Goal: Communication & Community: Answer question/provide support

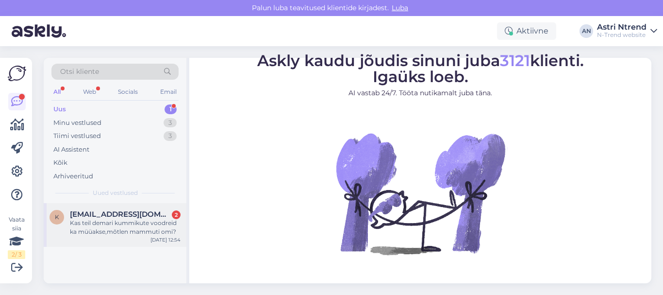
click at [115, 224] on div "Kas teil demari kummikute voodreid ka müüakse,mõtlen mammuti omi?" at bounding box center [125, 226] width 111 height 17
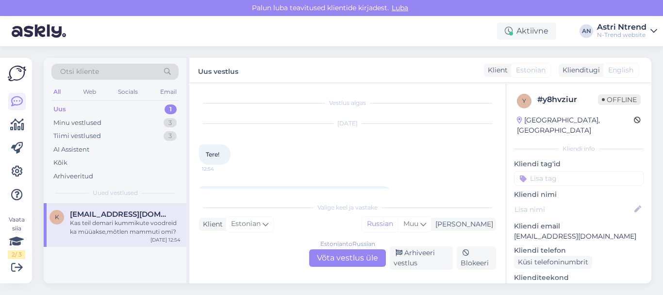
scroll to position [37, 0]
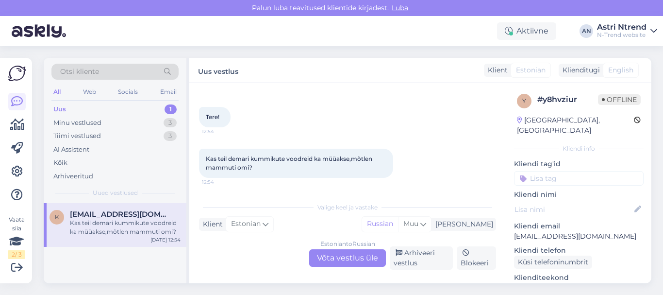
click at [351, 259] on div "Estonian to Russian Võta vestlus üle" at bounding box center [347, 257] width 77 height 17
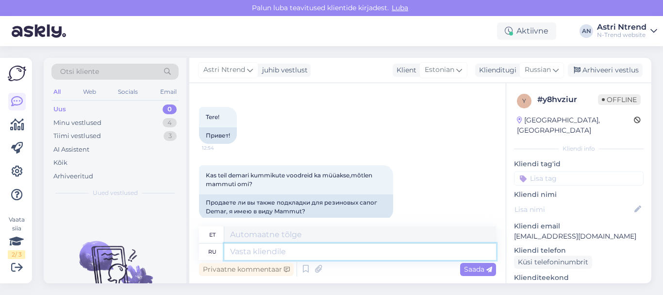
click at [249, 251] on textarea at bounding box center [360, 251] width 272 height 17
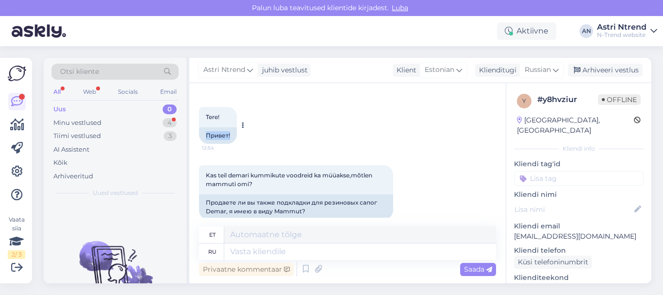
drag, startPoint x: 206, startPoint y: 136, endPoint x: 232, endPoint y: 133, distance: 26.8
click at [232, 133] on div "Привет!" at bounding box center [218, 135] width 38 height 17
copy div "Привет!"
click at [243, 251] on textarea at bounding box center [360, 251] width 272 height 17
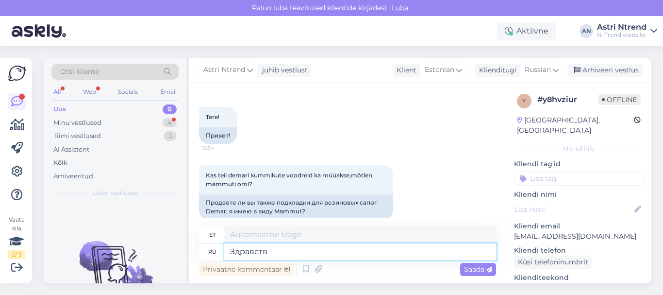
type textarea "Здравству"
type textarea "Tere"
type textarea "Здравствуйте!"
type textarea "Tere!"
type textarea "Здравствуйте! Lkz"
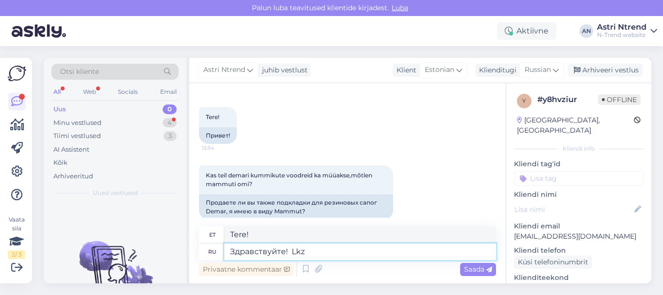
type textarea "Tere! Lkz"
type textarea "Здравствуйте! Lkz cfgju"
type textarea "Tere! Lkz cfgju"
type textarea "Здравствуйте! Lk"
type textarea "Tere! Lkz"
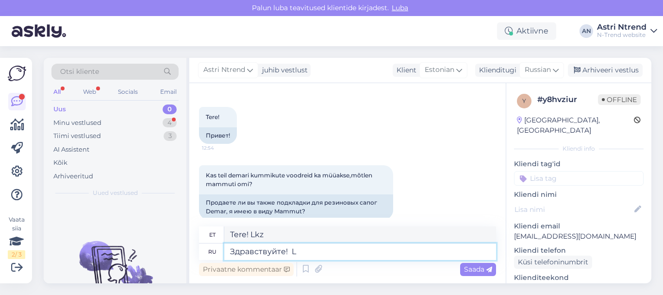
type textarea "Здравствуйте!"
type textarea "Tere!"
type textarea "Здравствуйте! Demar"
type textarea "Tere! Demar"
click at [292, 253] on textarea "Здравствуйте! Demar" at bounding box center [360, 251] width 272 height 17
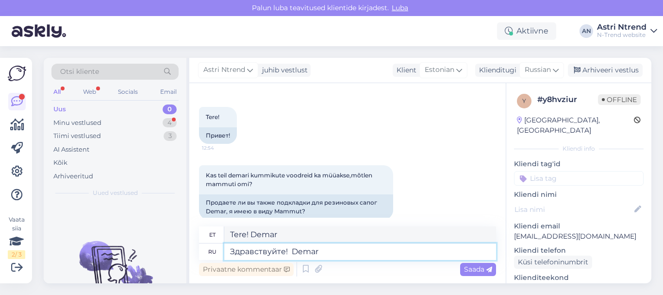
type textarea "Здравствуйте! ЖDemar"
type textarea "Tere! Ždemar"
type textarea "Здравствуйте! Для сапог Demar"
type textarea "Tere! Demari saabaste kohta"
click at [366, 252] on textarea "Здравствуйте! Для сапог Demar" at bounding box center [360, 251] width 272 height 17
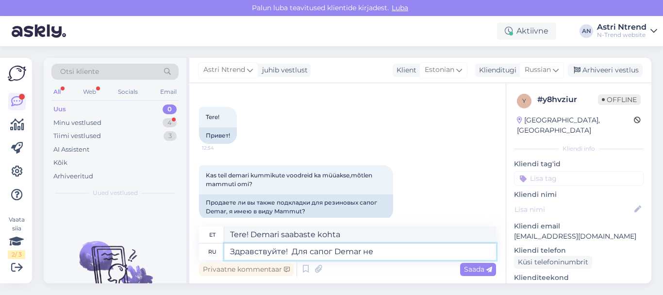
type textarea "Здравствуйте! Для сапог Demar нет"
type textarea "Tere! Demari saabaste jaoks sellist teenust ei pakuta."
type textarea "Здравствуйте! Для сапог Demar нет стелек."
type textarea "Tere! Demari saabastele pole sisetaldu."
type textarea "Здравствуйте! Для сапог Demar нет стелек. Есть"
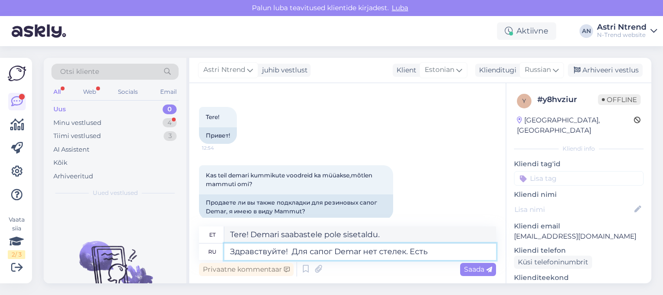
type textarea "Tere! Demari saabastele pole sisetaldu. On olemas"
type textarea "Здравствуйте! Для сапог Demar нет стелек. Есть очень"
type textarea "Tere! Demari saabastele pole sisetaldu. Neid on väga"
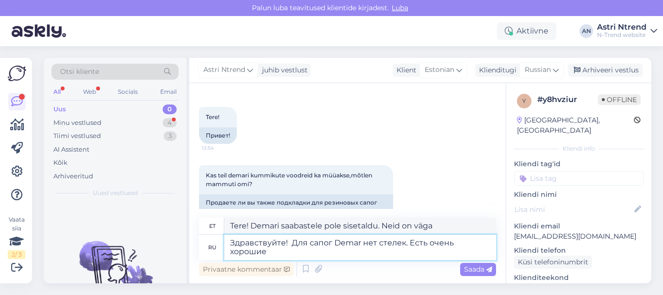
type textarea "Здравствуйте! Для сапог Demar нет стелек. Есть очень хорошие"
type textarea "Tere! Demari saabastele pole sisetaldu. On olemas väga head sisetallad."
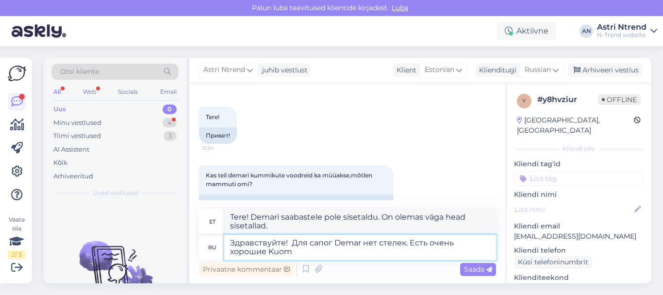
type textarea "Здравствуйте! Для сапог Demar нет стелек. Есть очень хорошие Kuoma"
type textarea "Tere! Demari saabastele pole sisetaldu. Kuoma omad on väga head."
click at [312, 255] on textarea "Здравствуйте! Для сапог Demar нет стелек. Есть очень хорошие Kuoma." at bounding box center [360, 246] width 272 height 25
paste textarea "[URL][DOMAIN_NAME]"
type textarea "Здравствуйте! Для сапог Demar нет стелек. Есть очень хорошие Kuoma. [URL][DOMAI…"
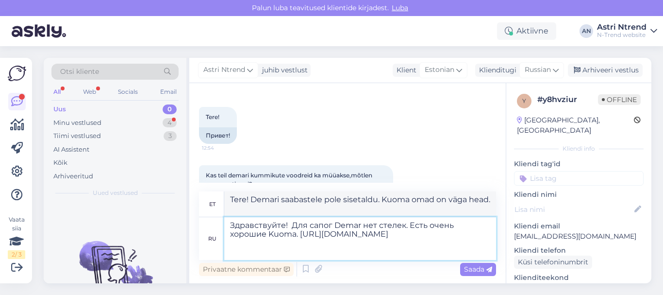
type textarea "Tere! Demari saabastele pole sisetaldu. Kuoma saapad on väga head. [URL][DOMAIN…"
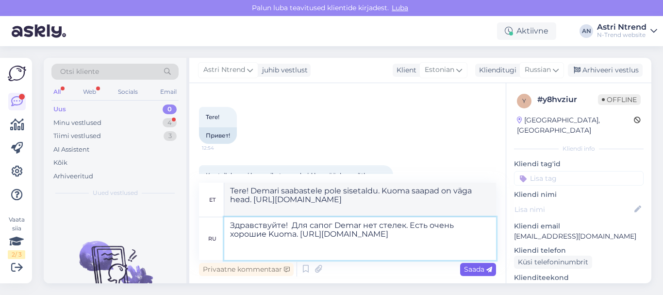
type textarea "Здравствуйте! Для сапог Demar нет стелек. Есть очень хорошие Kuoma. [URL][DOMAI…"
click at [480, 270] on span "Saada" at bounding box center [478, 269] width 28 height 9
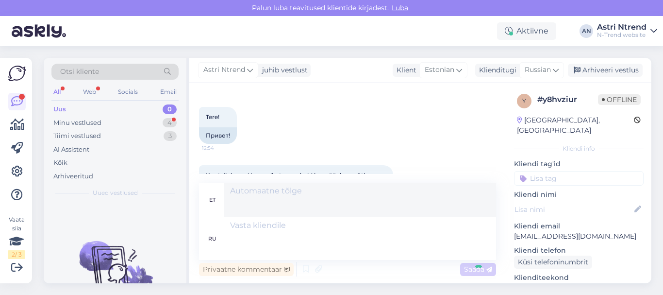
scroll to position [152, 0]
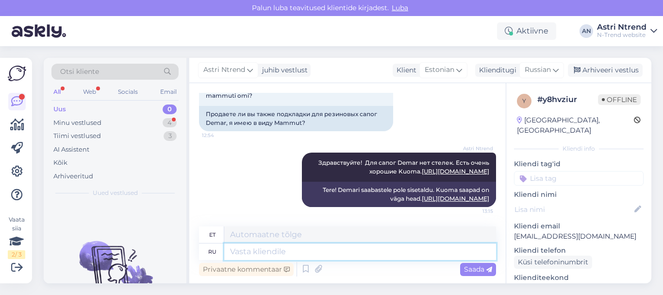
click at [254, 251] on textarea at bounding box center [360, 251] width 272 height 17
paste textarea "[URL][DOMAIN_NAME]"
type textarea "[URL][DOMAIN_NAME]"
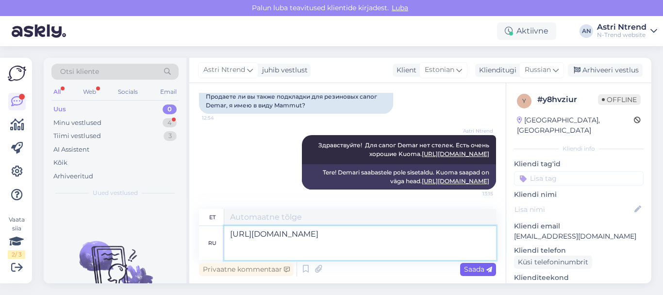
type textarea "[URL][DOMAIN_NAME]"
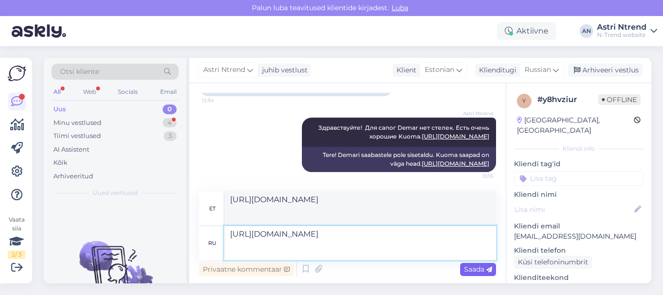
type textarea "[URL][DOMAIN_NAME]"
click at [479, 271] on span "Saada" at bounding box center [478, 269] width 28 height 9
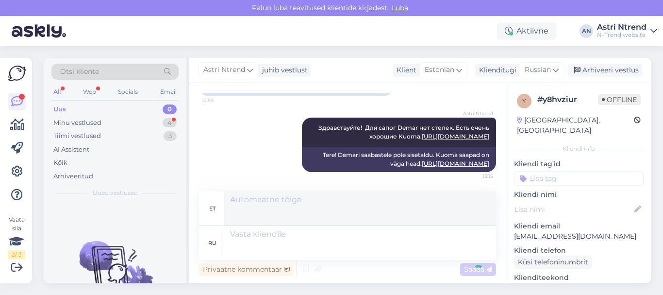
scroll to position [245, 0]
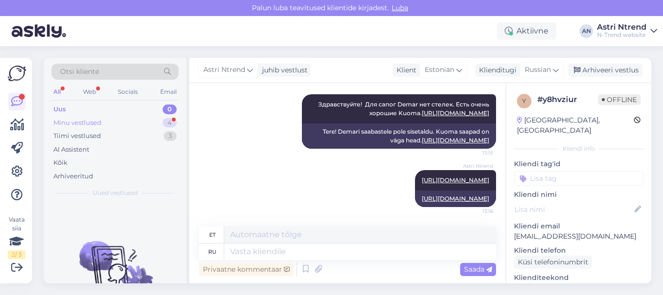
click at [92, 124] on div "Minu vestlused" at bounding box center [77, 123] width 48 height 10
